Goal: Information Seeking & Learning: Learn about a topic

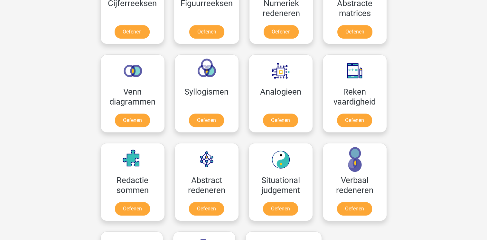
scroll to position [339, 0]
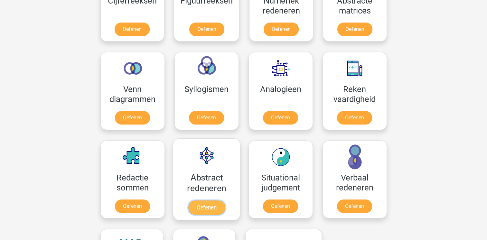
click at [207, 208] on link "Oefenen" at bounding box center [206, 208] width 37 height 14
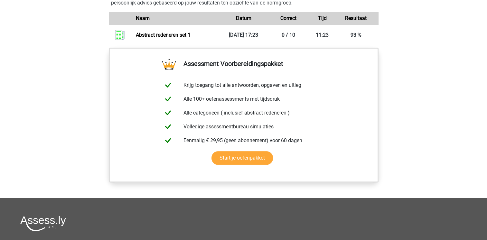
scroll to position [501, 0]
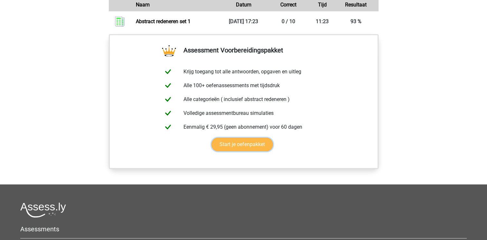
click at [256, 142] on link "Start je oefenpakket" at bounding box center [241, 145] width 61 height 14
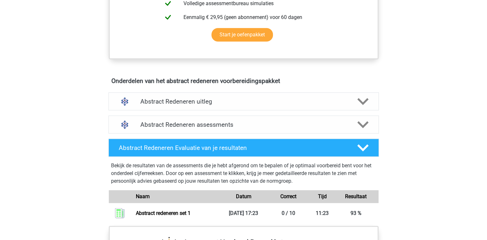
scroll to position [308, 0]
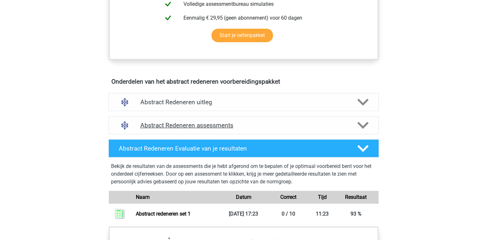
click at [369, 116] on div "Abstract Redeneren assessments" at bounding box center [243, 125] width 270 height 18
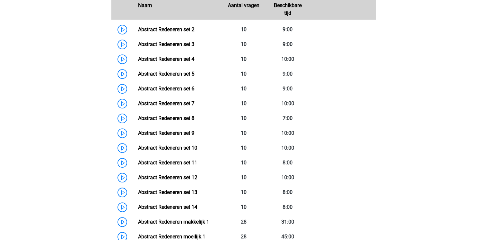
scroll to position [480, 0]
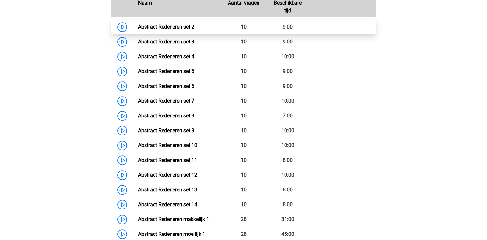
click at [138, 24] on link "Abstract Redeneren set 2" at bounding box center [166, 27] width 56 height 6
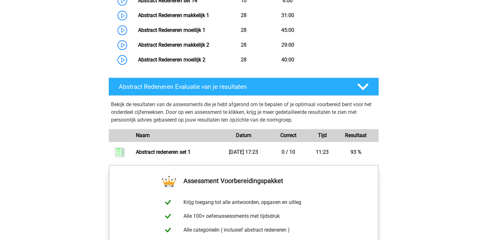
scroll to position [689, 0]
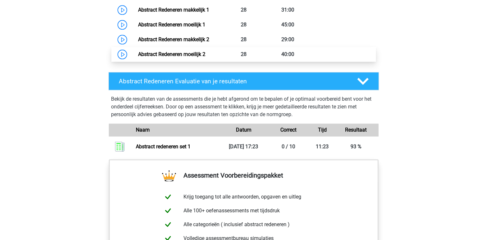
click at [138, 52] on link "Abstract Redeneren moeilijk 2" at bounding box center [171, 54] width 67 height 6
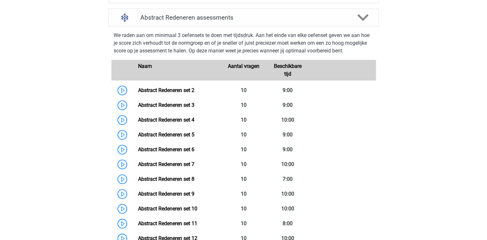
scroll to position [418, 0]
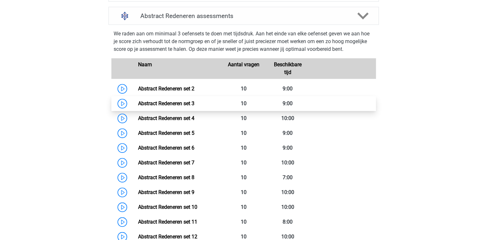
click at [138, 102] on link "Abstract Redeneren set 3" at bounding box center [166, 103] width 56 height 6
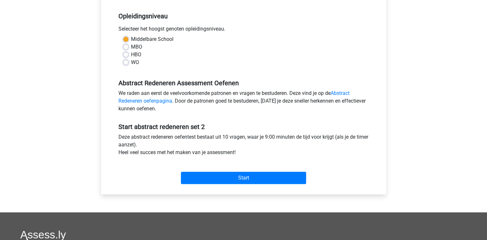
scroll to position [134, 0]
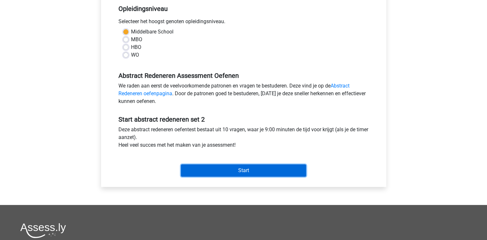
click at [254, 173] on input "Start" at bounding box center [243, 170] width 125 height 12
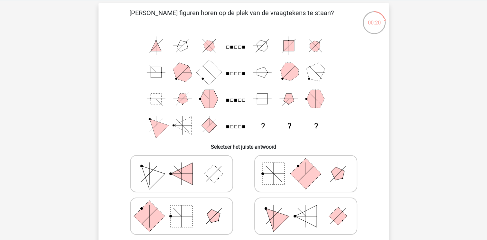
scroll to position [28, 0]
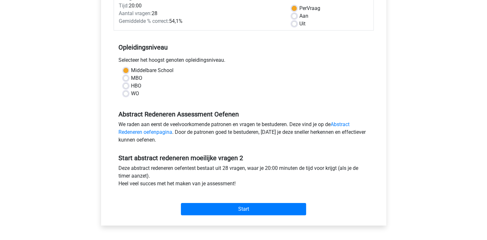
scroll to position [107, 0]
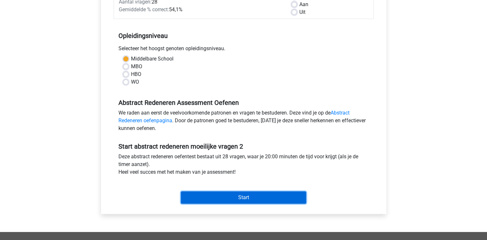
click at [245, 200] on input "Start" at bounding box center [243, 197] width 125 height 12
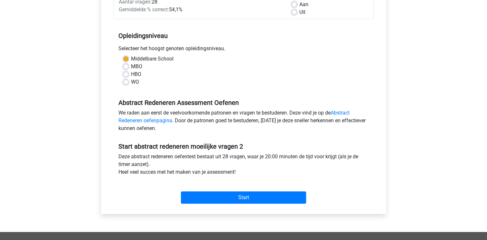
click at [128, 83] on div "WO" at bounding box center [243, 82] width 241 height 8
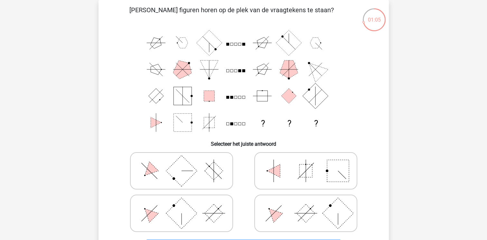
scroll to position [31, 0]
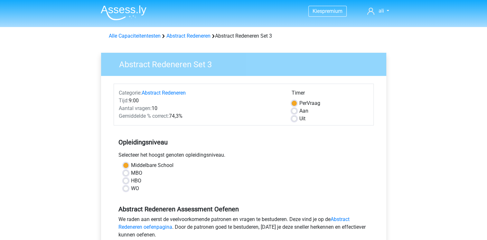
click at [131, 189] on label "WO" at bounding box center [135, 189] width 8 height 8
click at [128, 189] on input "WO" at bounding box center [125, 188] width 5 height 6
radio input "true"
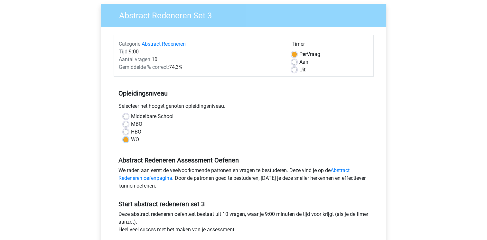
scroll to position [53, 0]
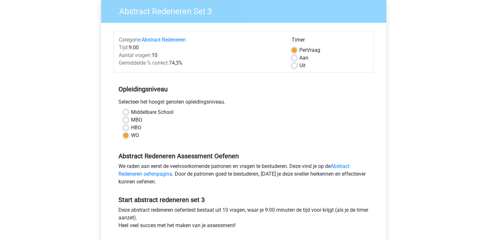
click at [299, 65] on label "Uit" at bounding box center [302, 66] width 6 height 8
click at [294, 65] on input "Uit" at bounding box center [294, 65] width 5 height 6
radio input "true"
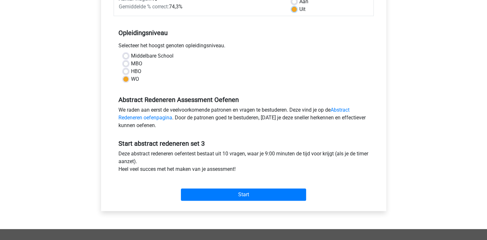
scroll to position [138, 0]
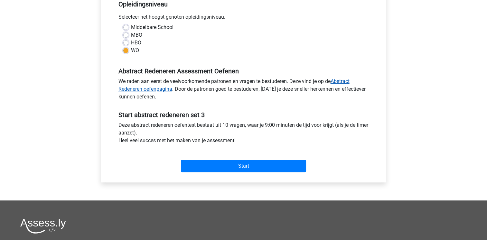
click at [144, 89] on link "Abstract Redeneren oefenpagina" at bounding box center [233, 85] width 231 height 14
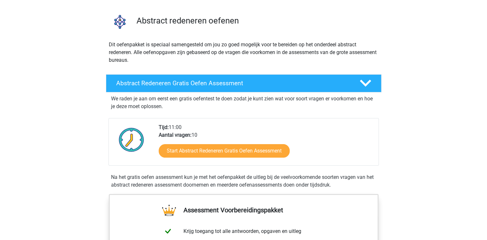
scroll to position [52, 0]
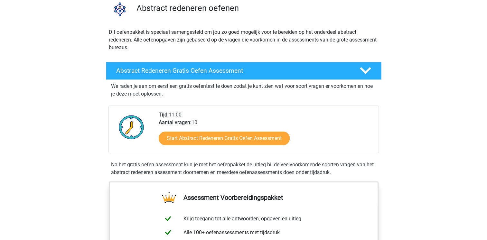
click at [364, 68] on icon at bounding box center [365, 70] width 11 height 11
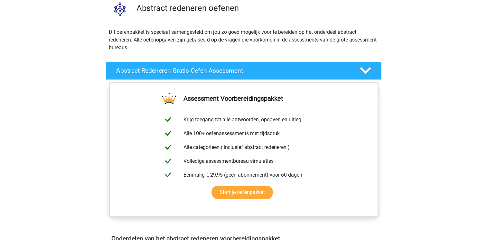
click at [364, 69] on icon at bounding box center [365, 70] width 11 height 11
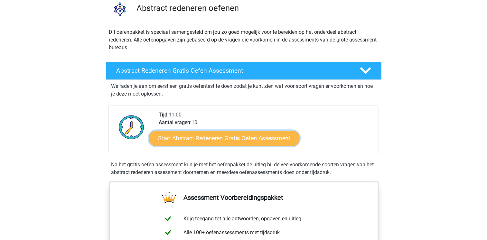
click at [251, 143] on link "Start Abstract Redeneren Gratis Oefen Assessment" at bounding box center [224, 137] width 151 height 15
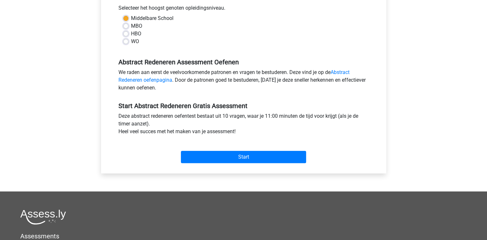
scroll to position [162, 0]
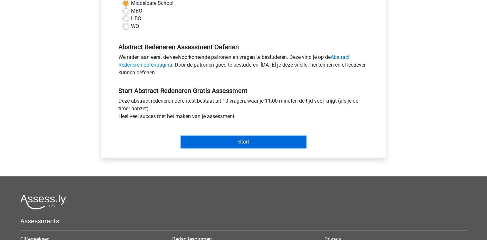
click at [273, 144] on input "Start" at bounding box center [243, 142] width 125 height 12
